Goal: Find specific page/section: Find specific page/section

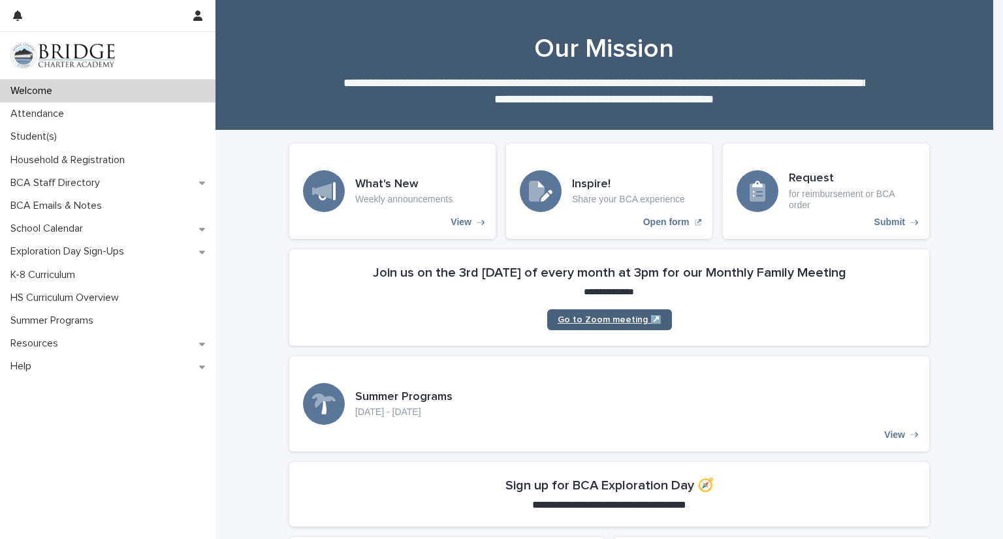
click at [599, 319] on span "Go to Zoom meeting ↗️" at bounding box center [609, 319] width 104 height 9
click at [72, 114] on p "Attendance" at bounding box center [39, 114] width 69 height 12
